Goal: Navigation & Orientation: Find specific page/section

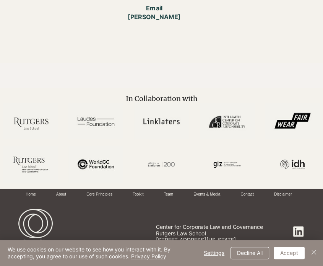
scroll to position [559, 0]
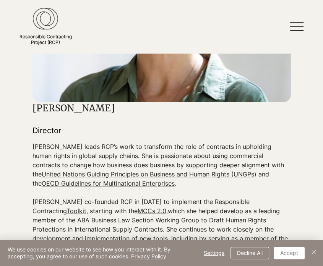
scroll to position [0, 0]
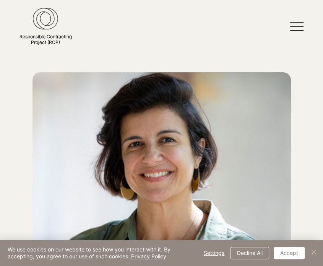
click at [315, 251] on img "Close" at bounding box center [314, 252] width 9 height 9
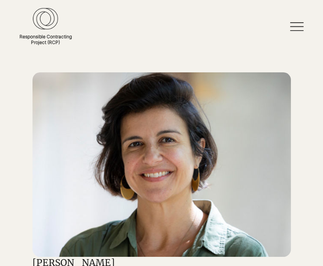
click at [205, 42] on div at bounding box center [161, 26] width 323 height 53
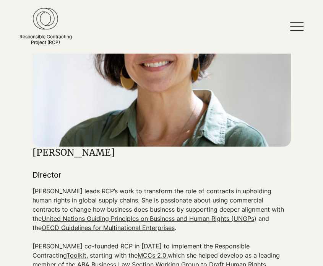
scroll to position [112, 0]
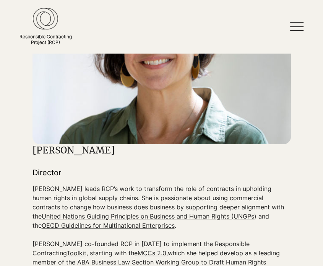
click at [303, 22] on icon at bounding box center [296, 26] width 13 height 13
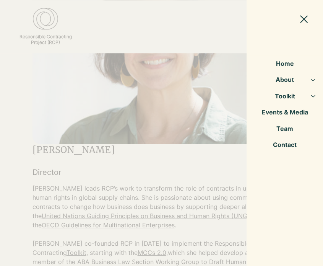
click at [313, 82] on div "About" at bounding box center [313, 80] width 5 height 4
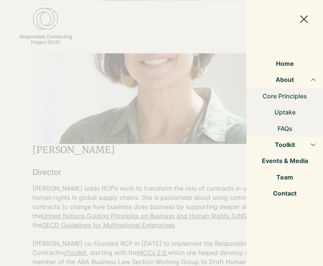
click at [289, 61] on link "Home" at bounding box center [285, 63] width 77 height 16
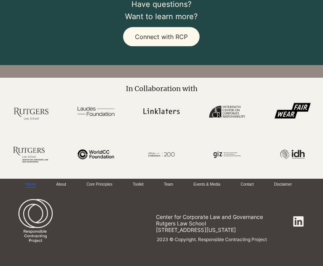
scroll to position [1351, 0]
